Goal: Task Accomplishment & Management: Use online tool/utility

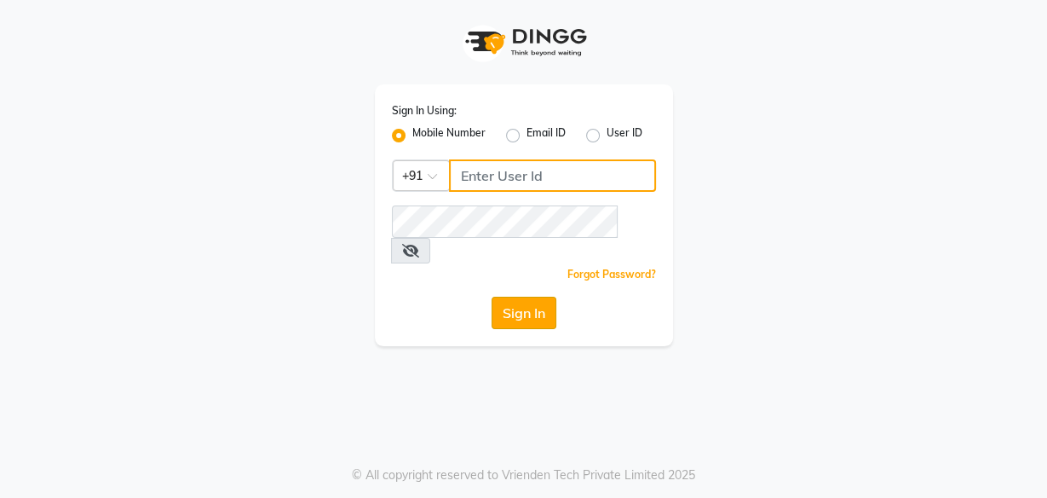
type input "8956544245"
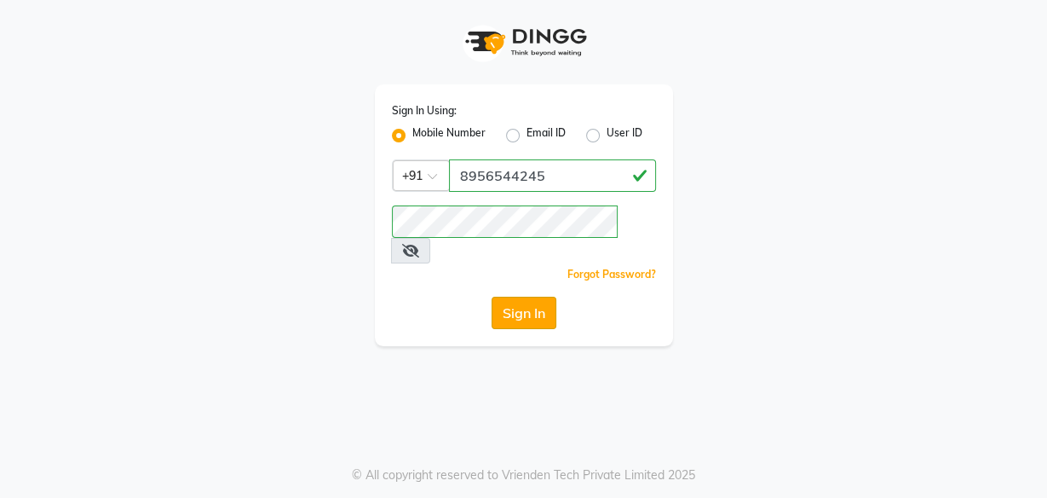
click at [515, 296] on button "Sign In" at bounding box center [524, 312] width 65 height 32
click at [515, 296] on div "Sign In" at bounding box center [524, 312] width 264 height 32
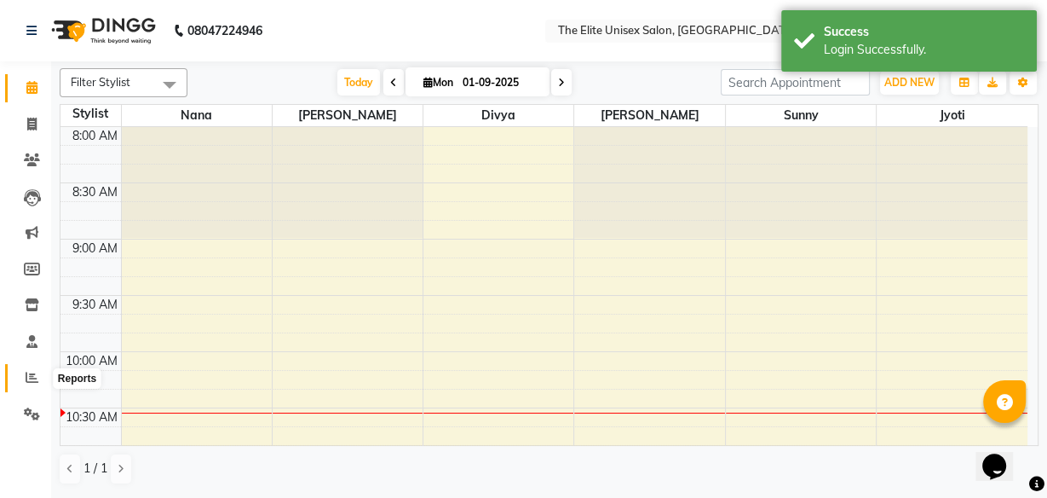
click at [28, 379] on icon at bounding box center [32, 377] width 13 height 13
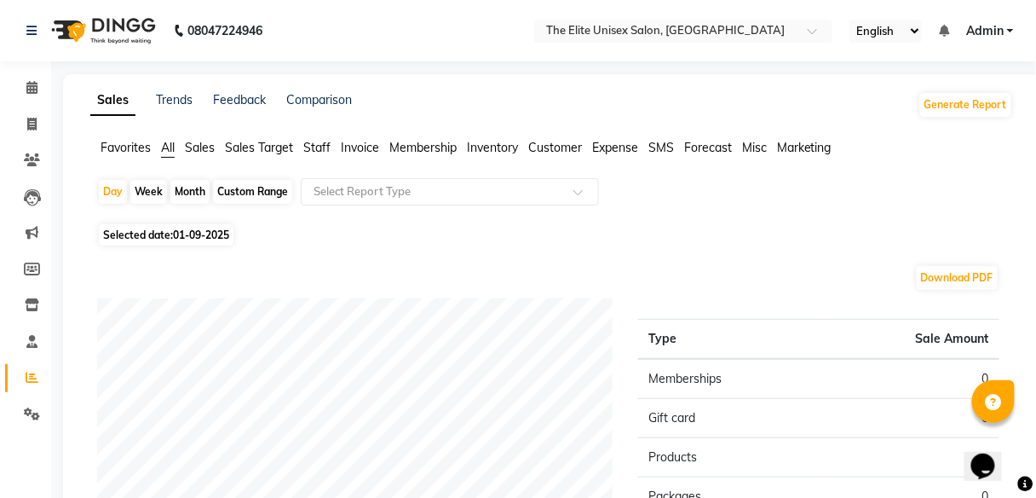
click at [195, 193] on div "Month" at bounding box center [189, 192] width 39 height 24
select select "9"
select select "2025"
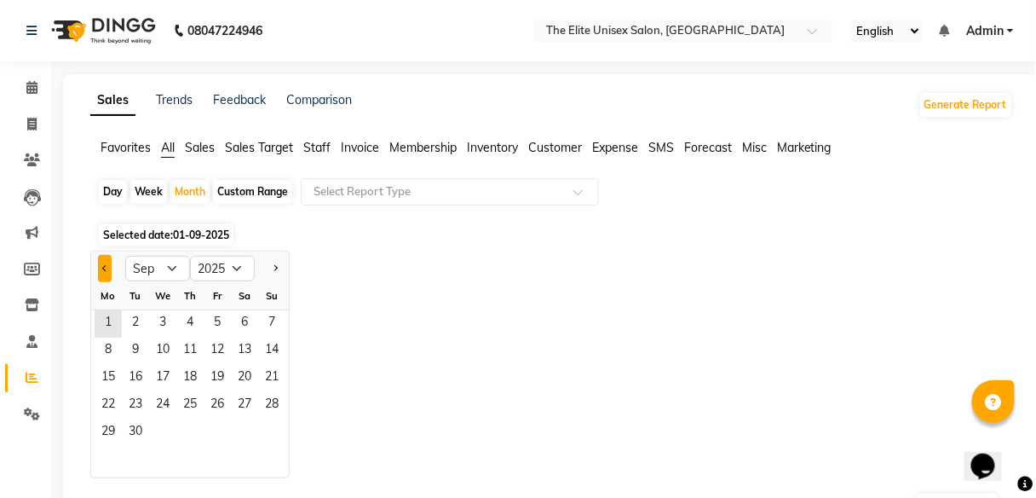
click at [101, 263] on button "Previous month" at bounding box center [105, 268] width 14 height 27
select select "8"
click at [214, 320] on span "1" at bounding box center [217, 323] width 27 height 27
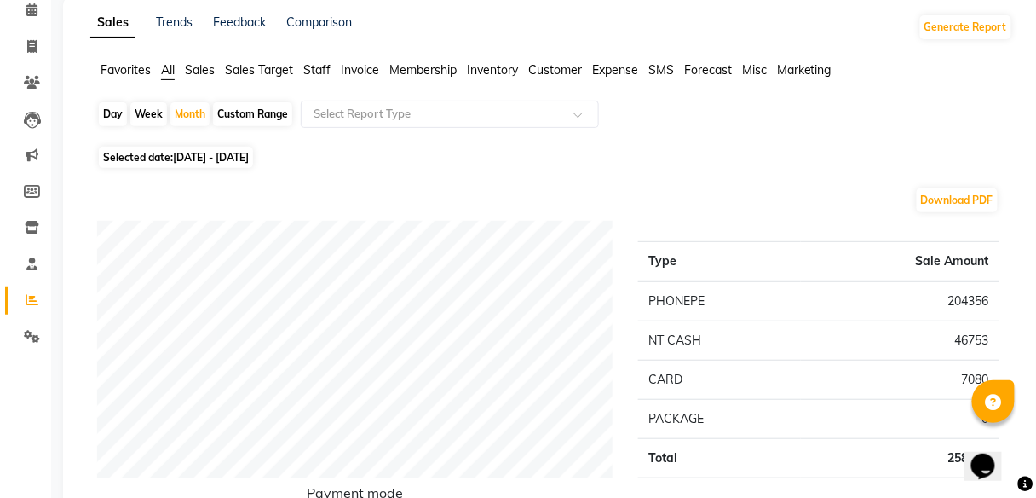
scroll to position [61, 0]
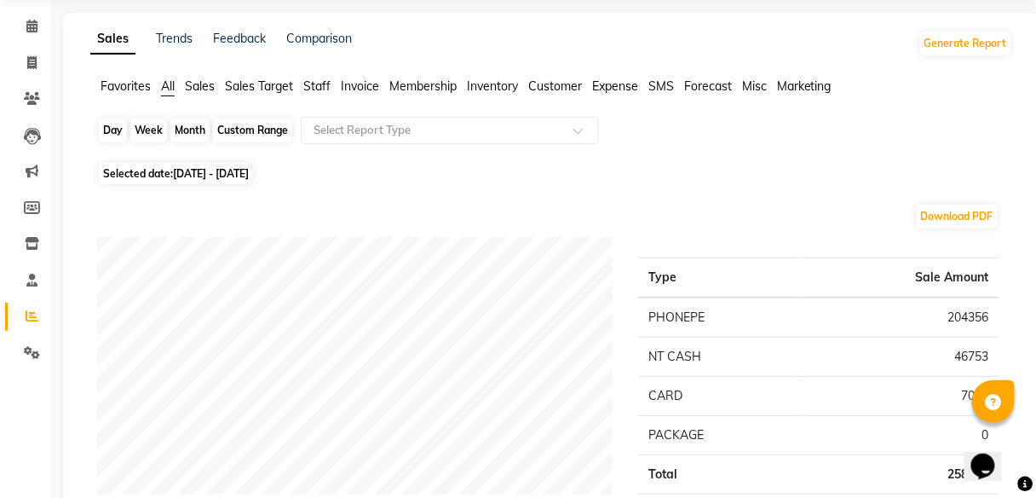
click at [190, 126] on div "Month" at bounding box center [189, 130] width 39 height 24
select select "8"
select select "2025"
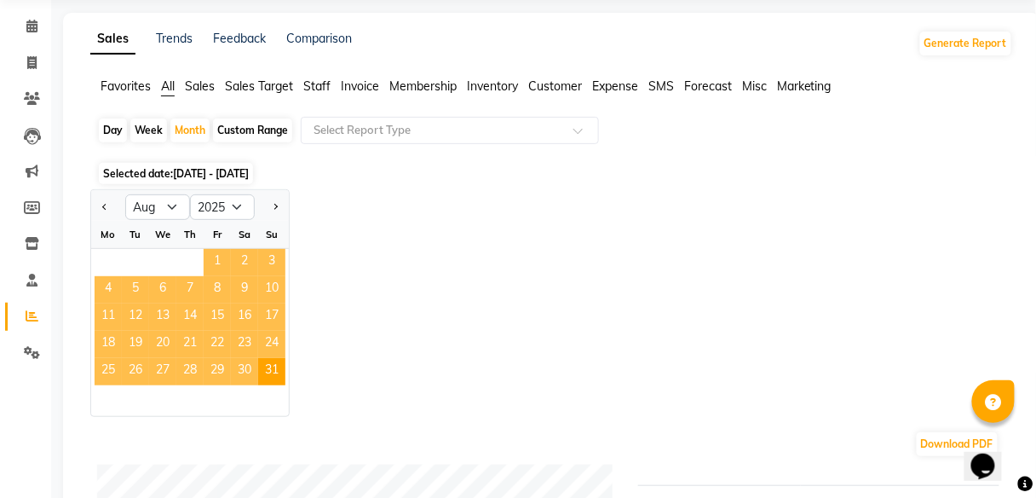
click at [215, 262] on span "1" at bounding box center [217, 262] width 27 height 27
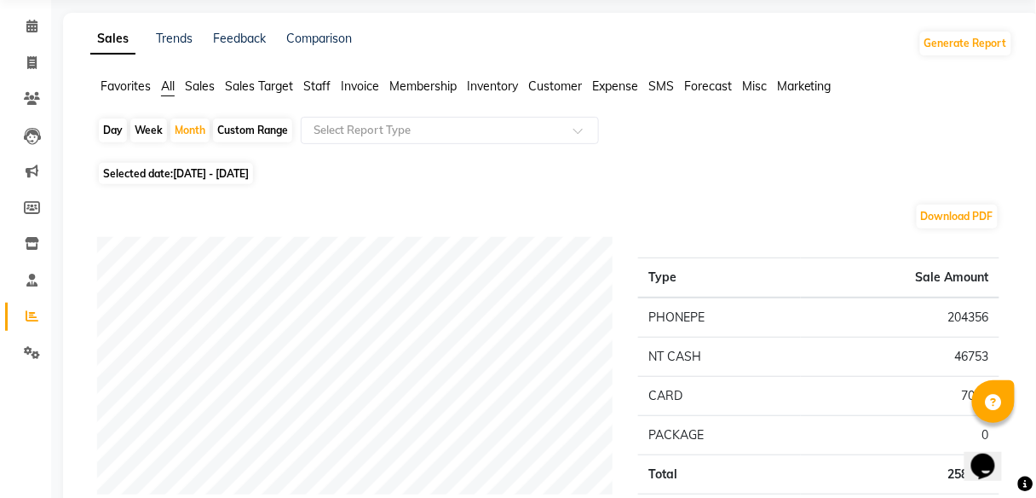
click at [324, 87] on span "Staff" at bounding box center [316, 85] width 27 height 15
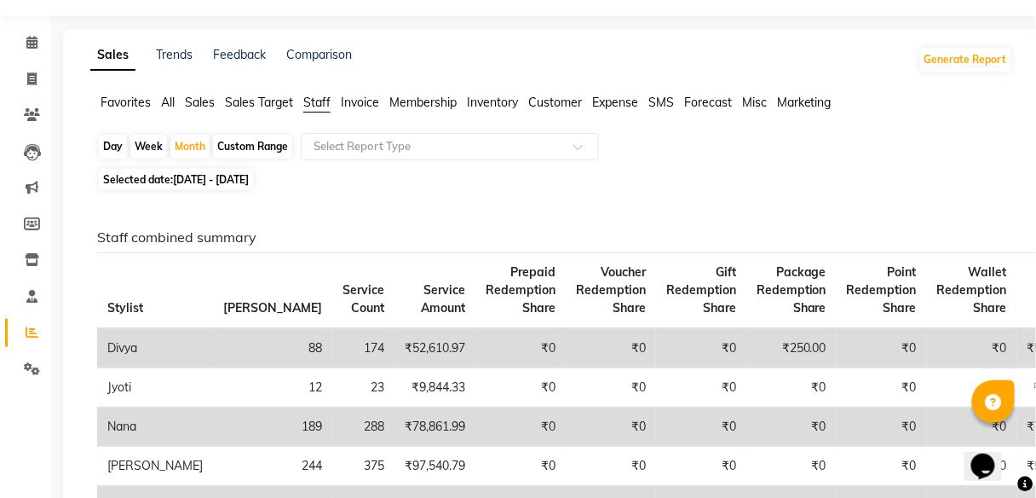
scroll to position [33, 0]
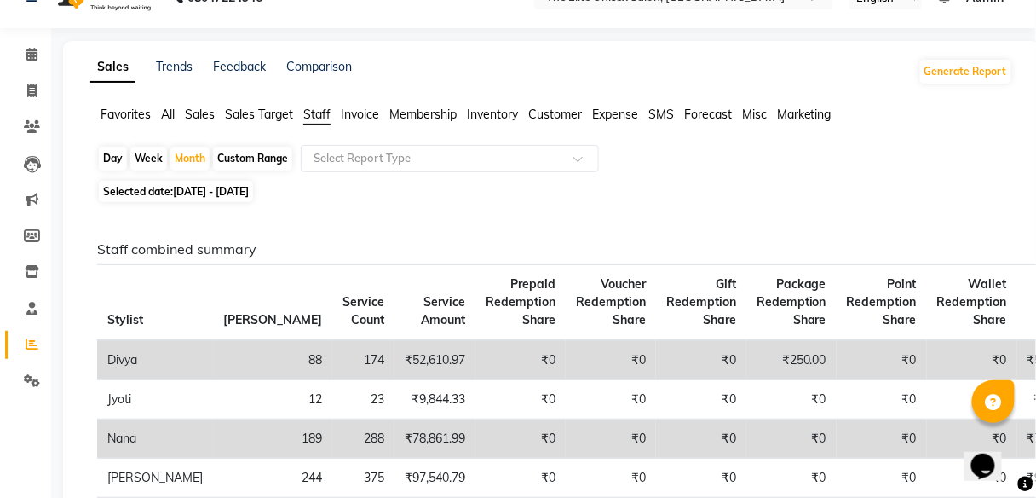
click at [170, 112] on span "All" at bounding box center [168, 113] width 14 height 15
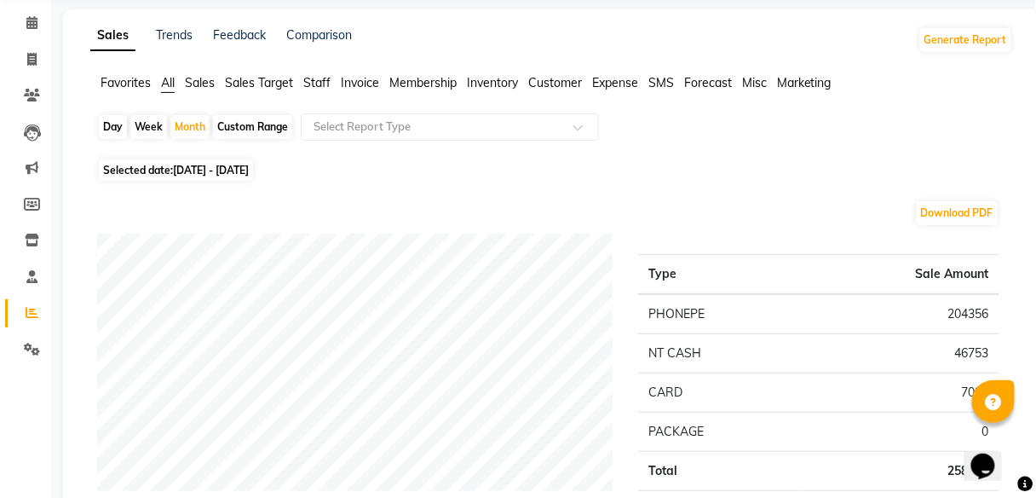
scroll to position [0, 0]
